Goal: Navigation & Orientation: Find specific page/section

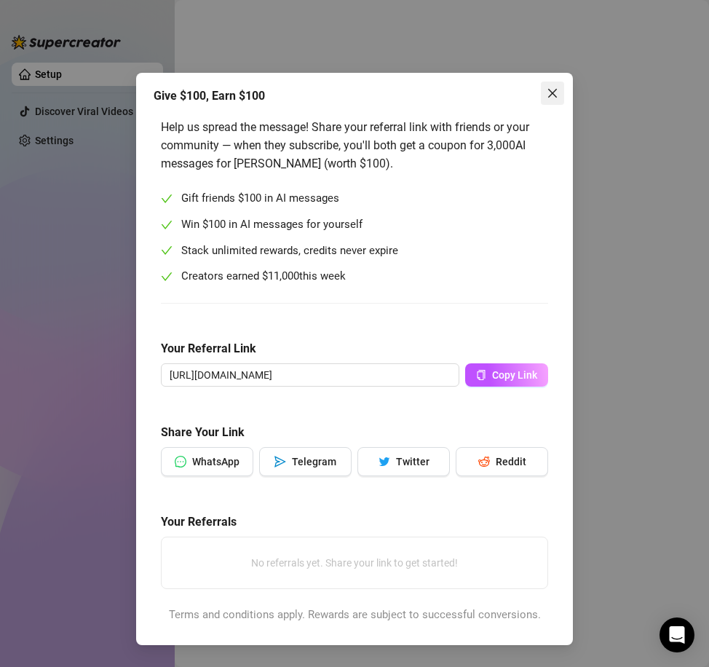
click at [558, 103] on button "Close" at bounding box center [552, 93] width 23 height 23
